Goal: Task Accomplishment & Management: Use online tool/utility

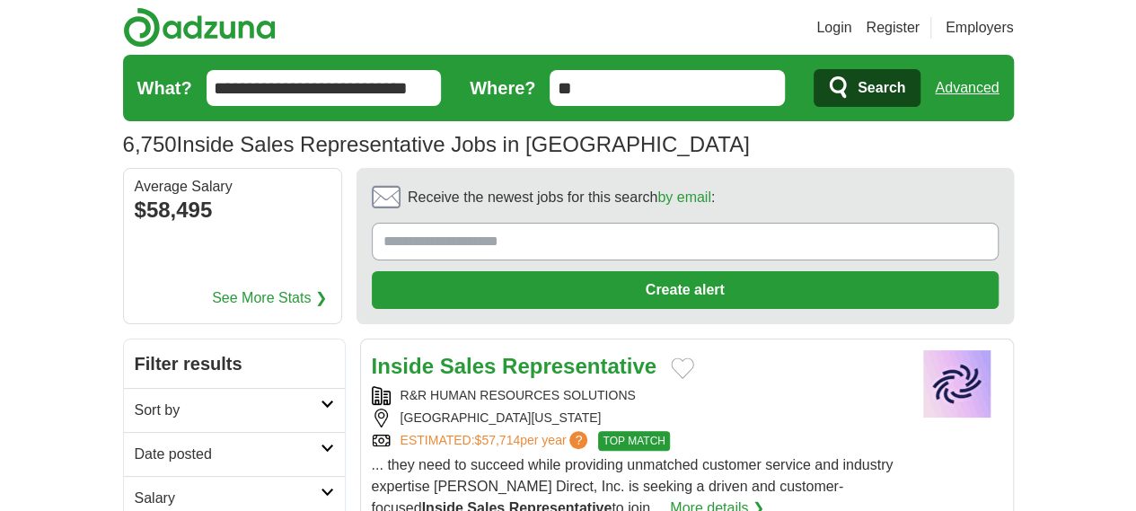
click at [123, 75] on form "**********" at bounding box center [568, 88] width 891 height 66
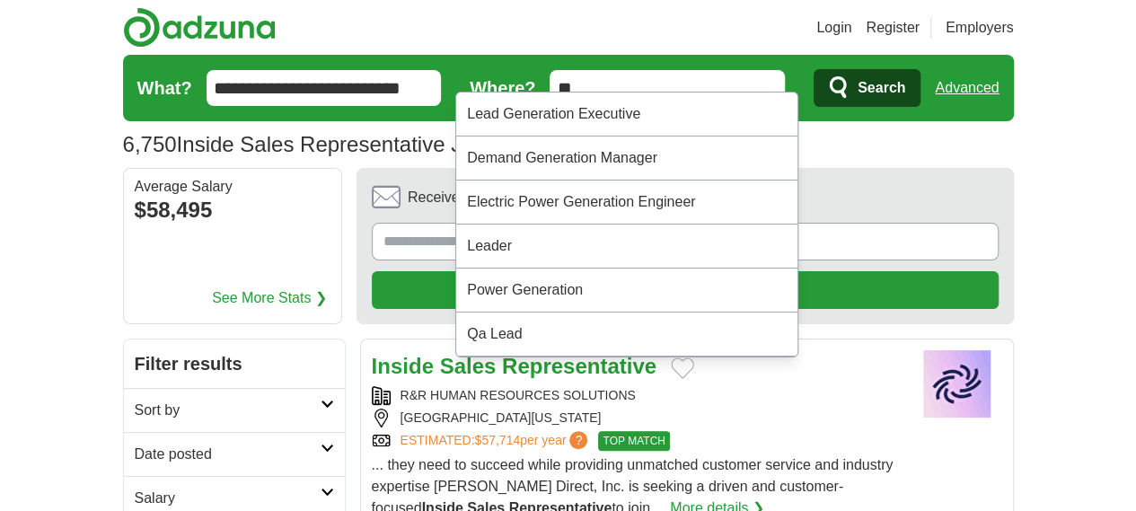
type input "**********"
click at [814, 69] on button "Search" at bounding box center [867, 88] width 107 height 38
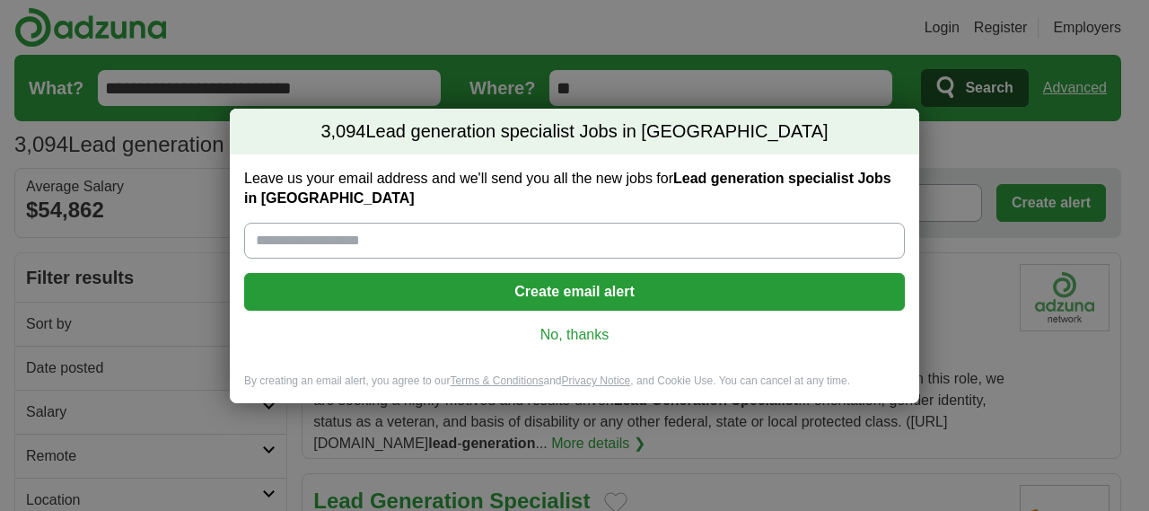
click at [600, 336] on link "No, thanks" at bounding box center [575, 335] width 632 height 20
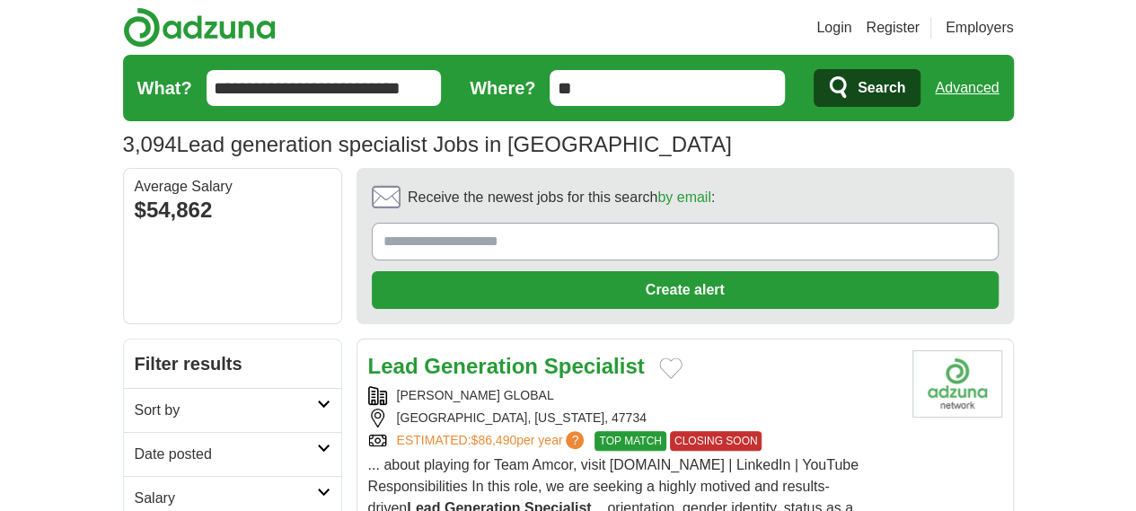
click at [135, 444] on h2 "Date posted" at bounding box center [226, 455] width 182 height 22
click at [135, 487] on link "Last 24 hours" at bounding box center [233, 498] width 196 height 22
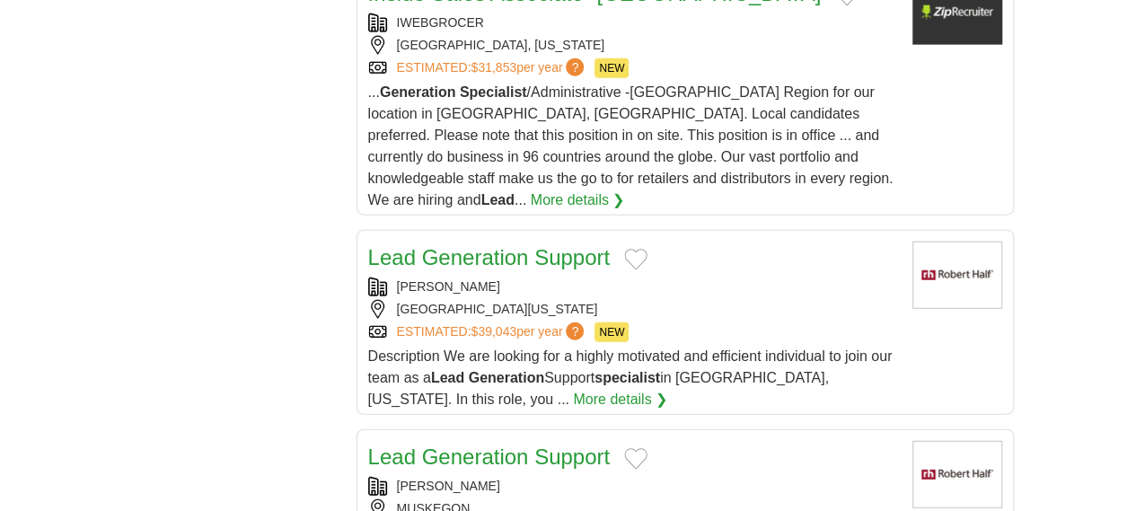
scroll to position [2400, 0]
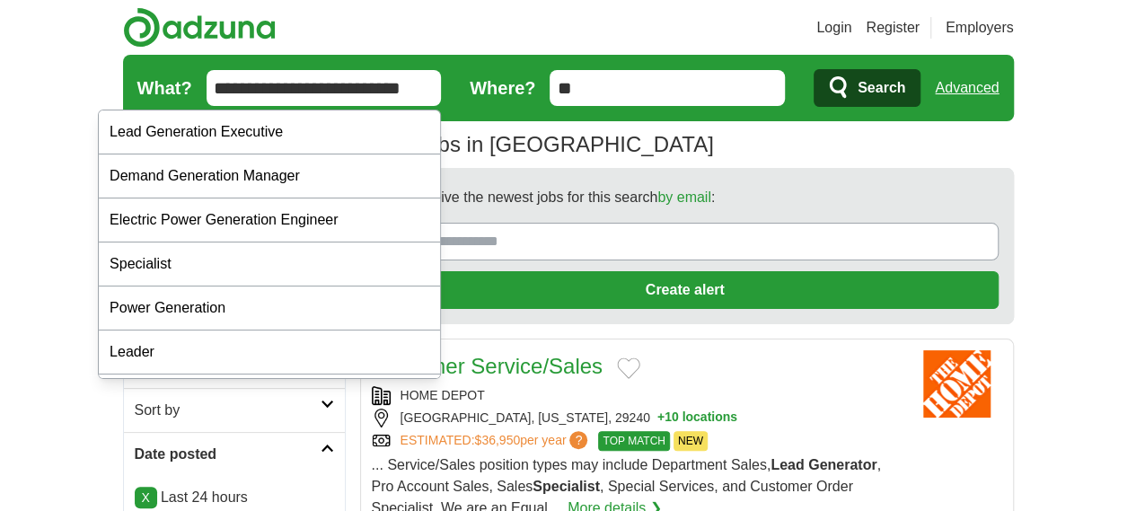
drag, startPoint x: 327, startPoint y: 88, endPoint x: 75, endPoint y: 70, distance: 252.1
click at [207, 75] on input "**********" at bounding box center [324, 88] width 235 height 36
type input "*"
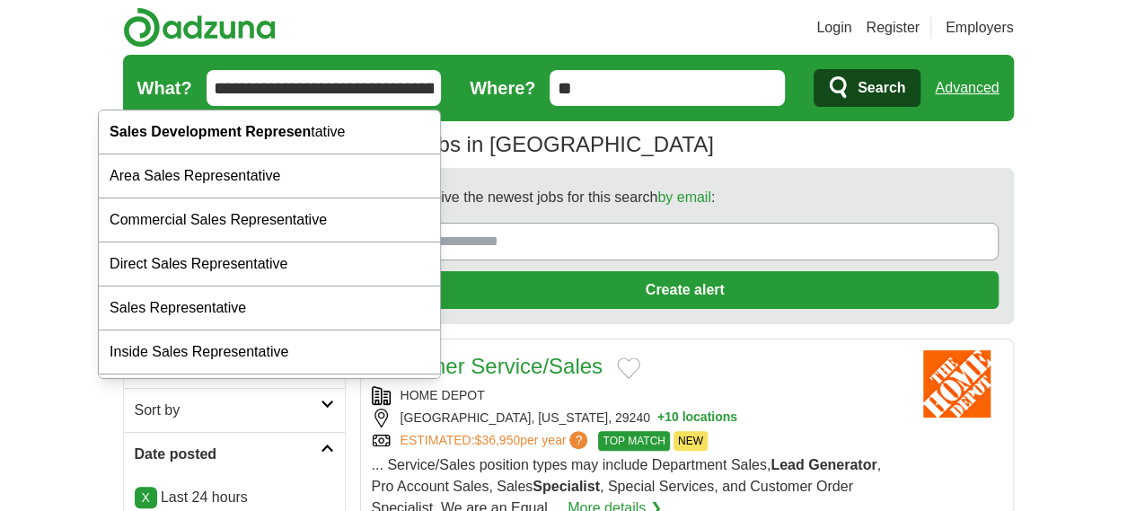
type input "**********"
click at [814, 69] on button "Search" at bounding box center [867, 88] width 107 height 38
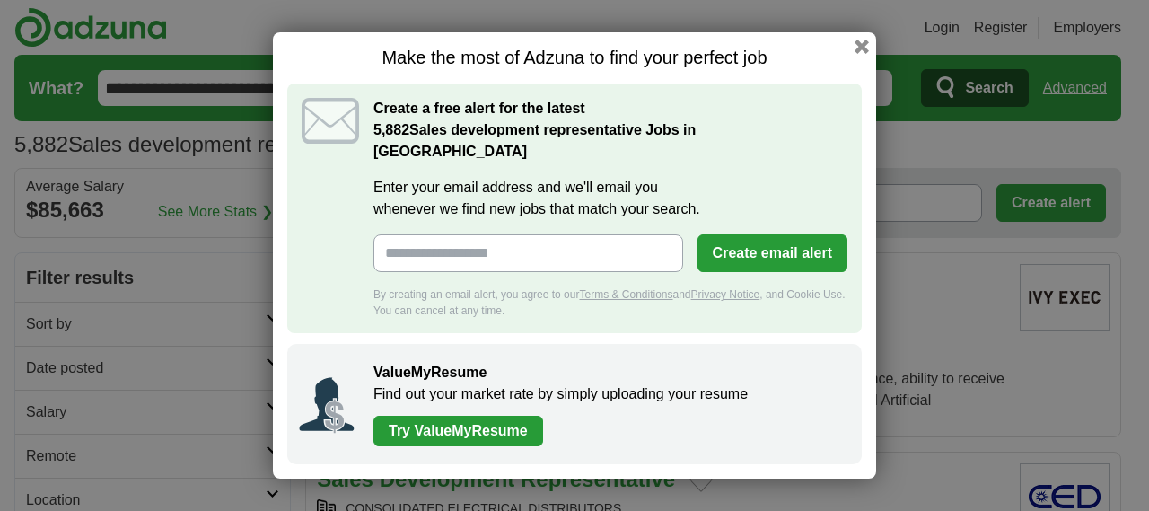
click at [67, 362] on div "Make the most of Adzuna to find your perfect job Create a free alert for the la…" at bounding box center [574, 255] width 1149 height 511
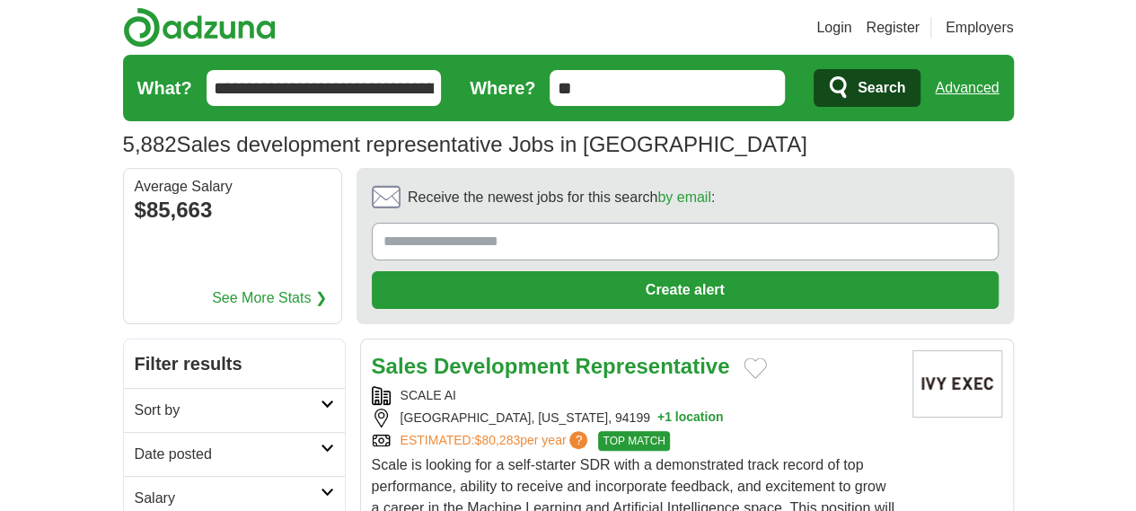
click at [135, 444] on h2 "Date posted" at bounding box center [228, 455] width 186 height 22
click at [135, 487] on link "Last 24 hours" at bounding box center [234, 498] width 199 height 22
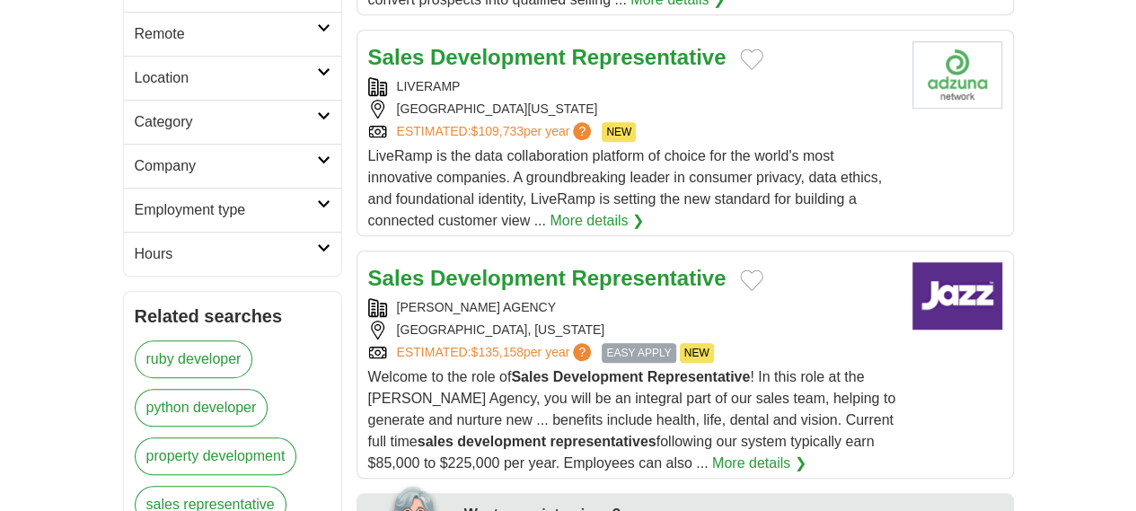
scroll to position [623, 0]
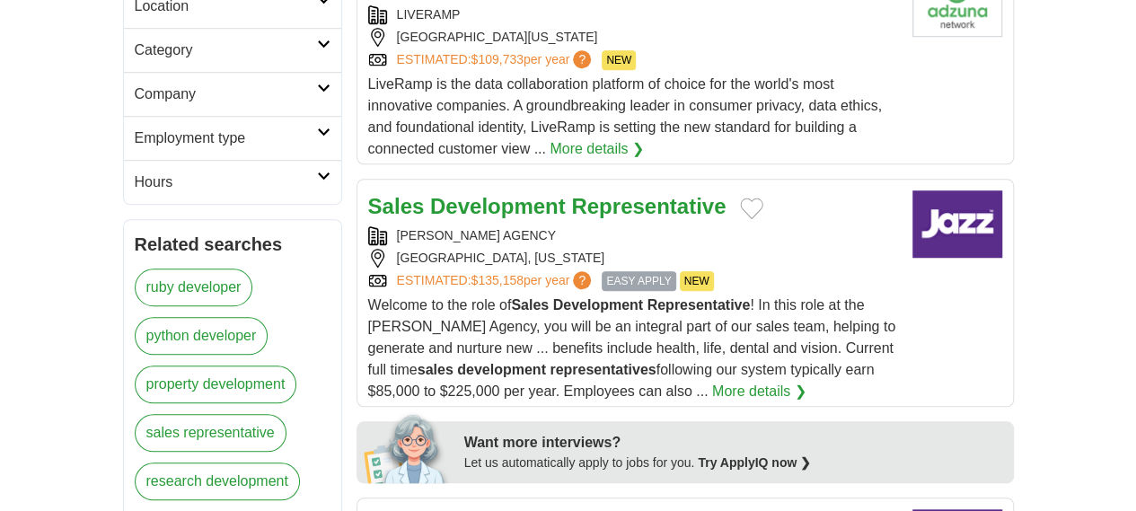
drag, startPoint x: 1148, startPoint y: 97, endPoint x: 1144, endPoint y: 191, distance: 94.4
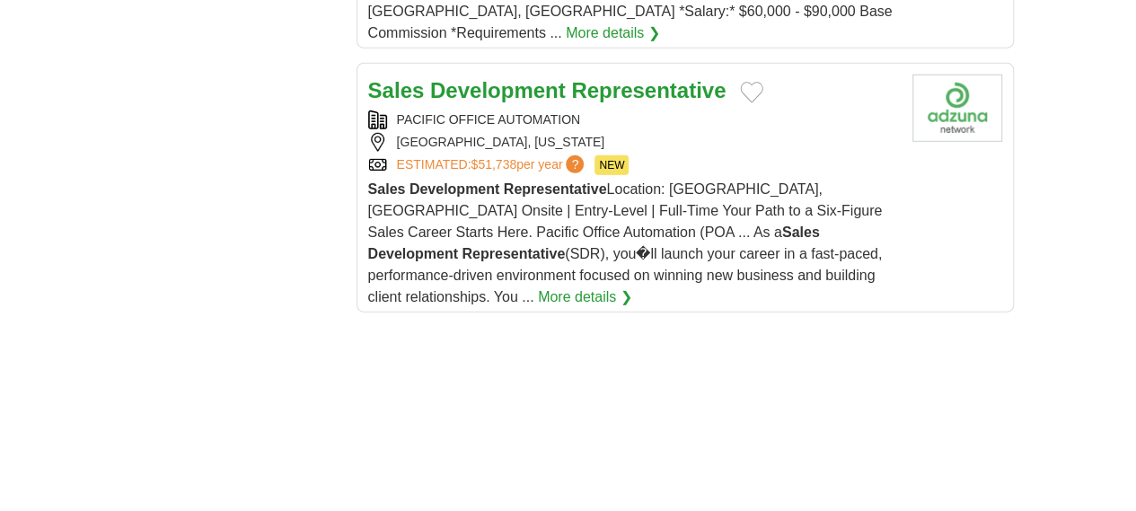
scroll to position [2760, 0]
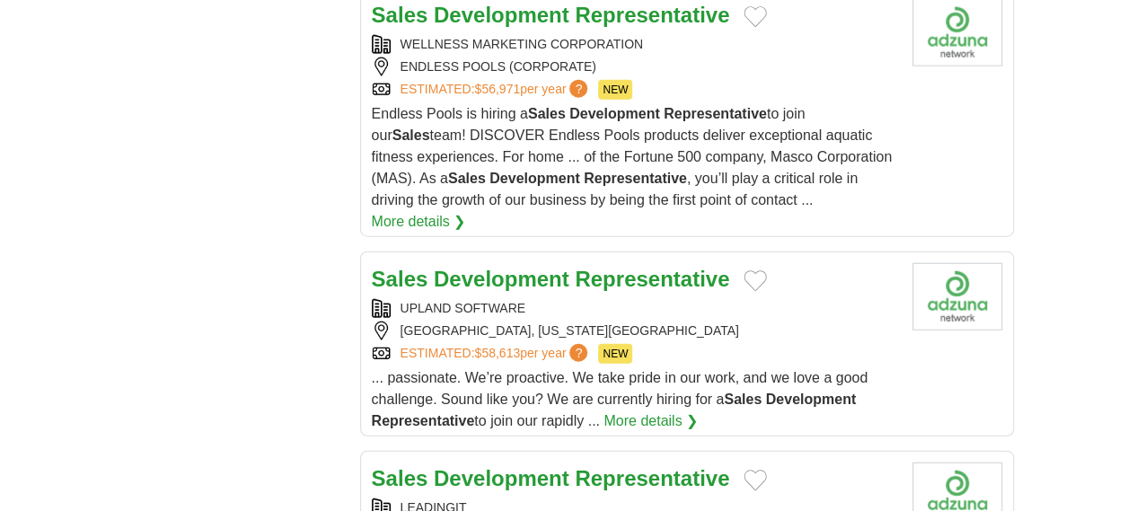
scroll to position [2131, 0]
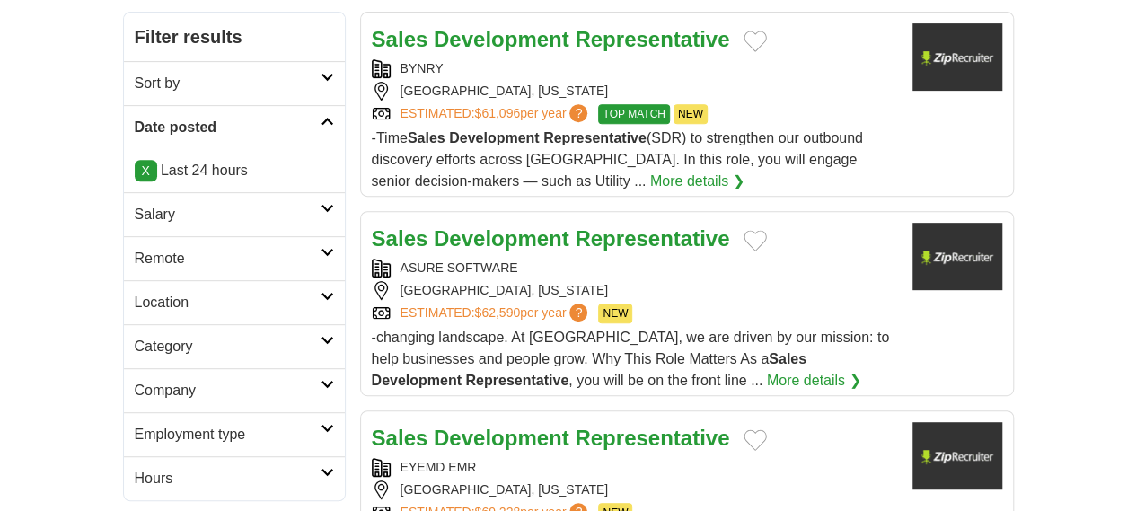
scroll to position [511, 0]
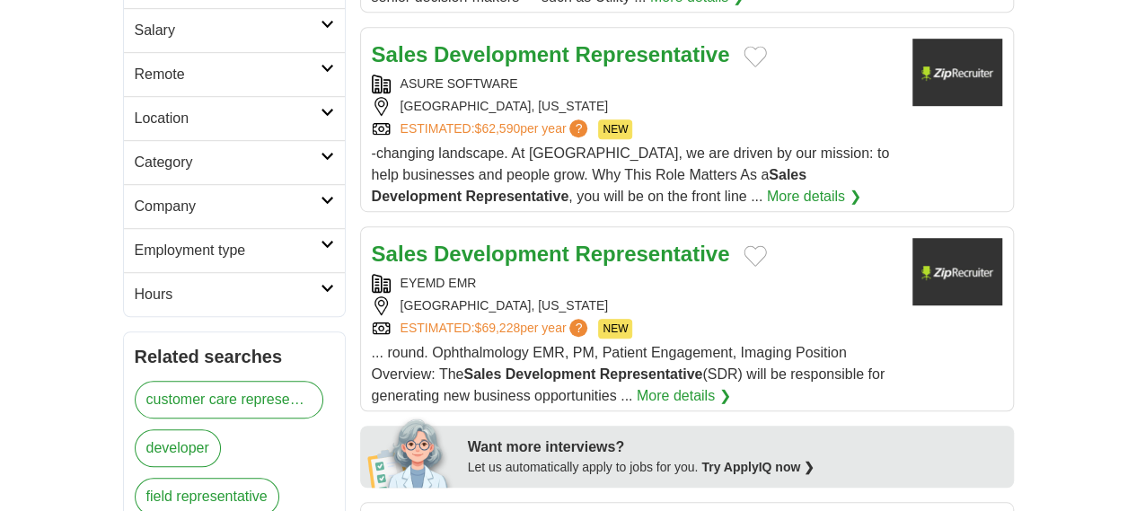
drag, startPoint x: 531, startPoint y: 130, endPoint x: 296, endPoint y: 308, distance: 294.2
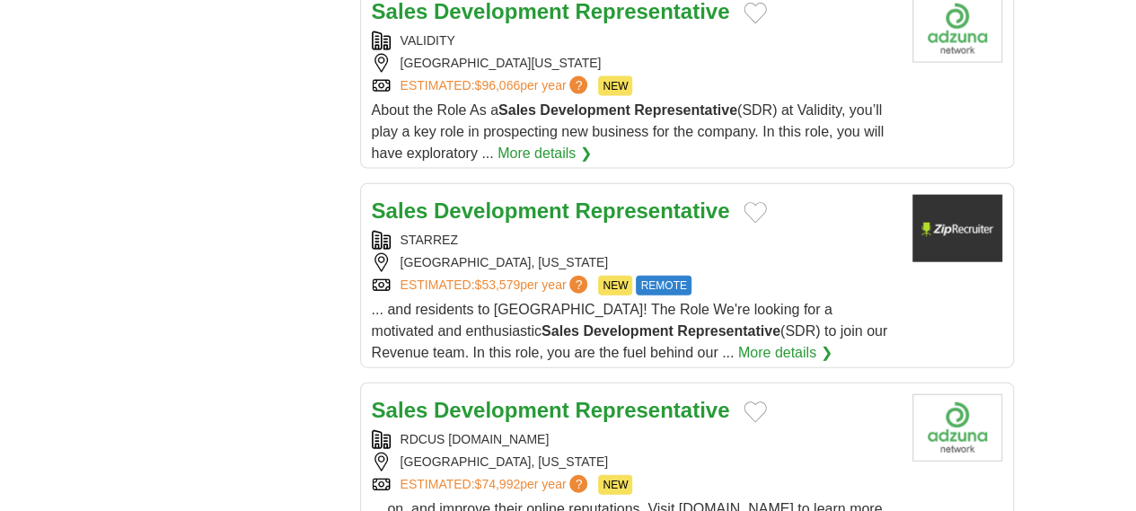
scroll to position [2002, 0]
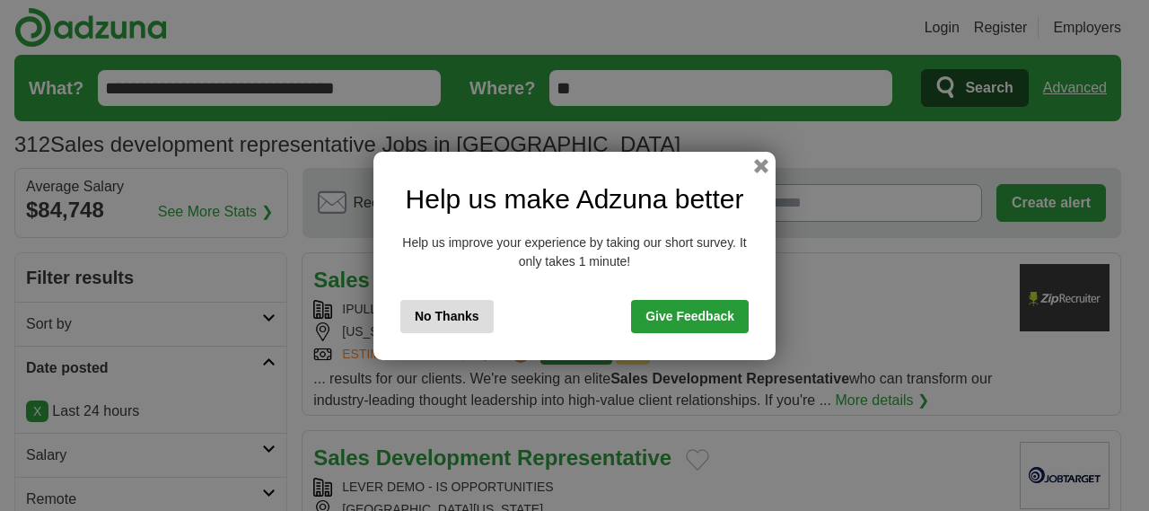
click at [456, 312] on button "No Thanks" at bounding box center [446, 316] width 93 height 33
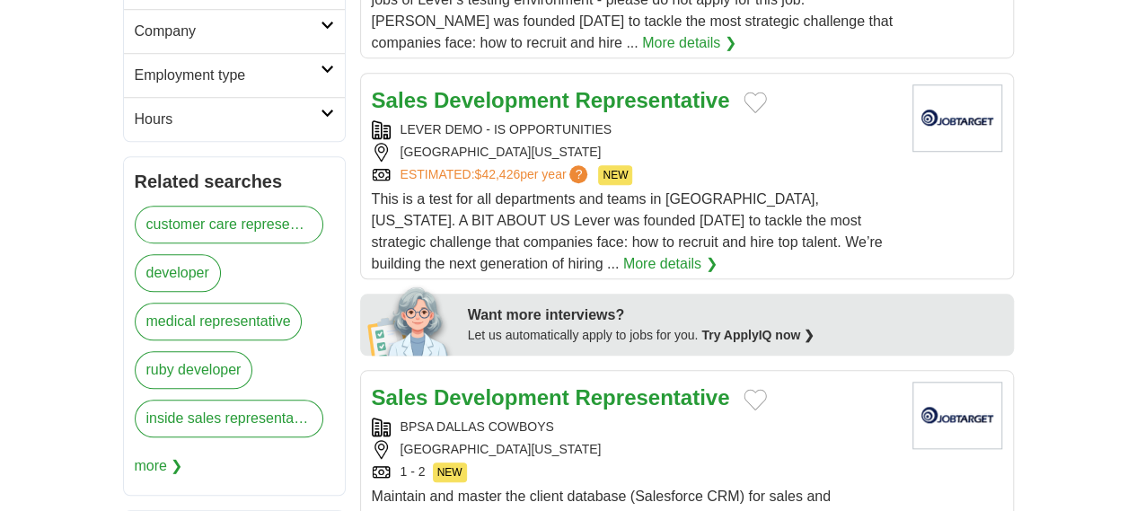
scroll to position [311, 0]
